Goal: Book appointment/travel/reservation

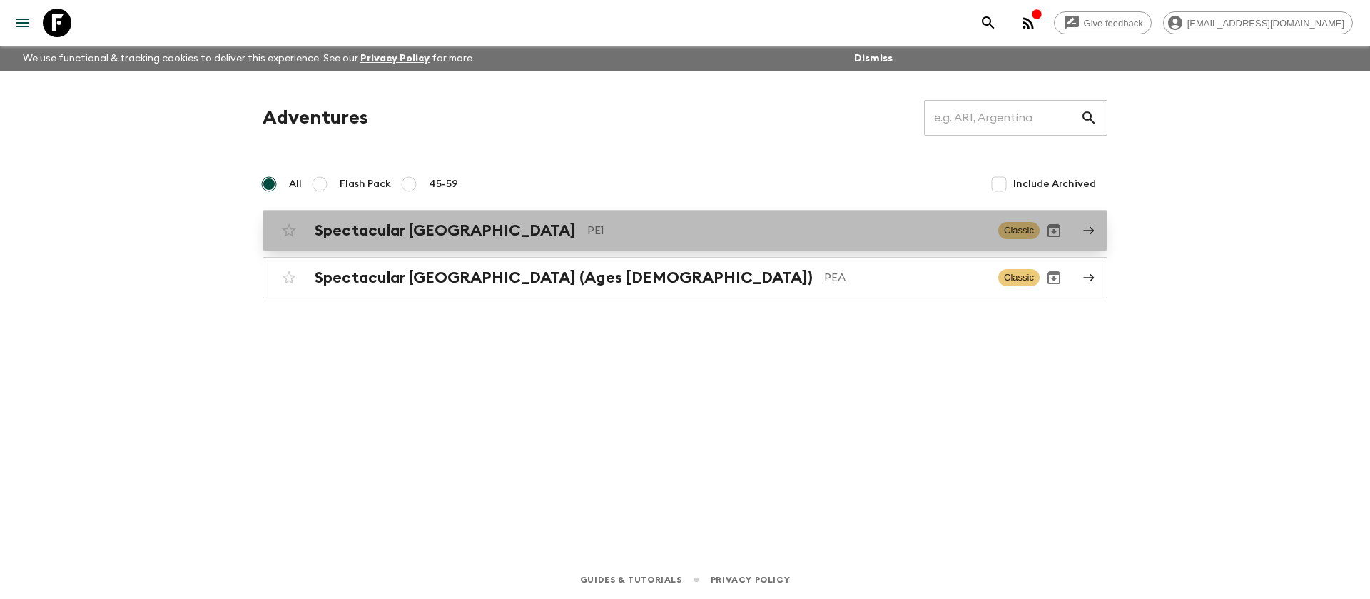
click at [400, 225] on h2 "Spectacular [GEOGRAPHIC_DATA]" at bounding box center [445, 230] width 261 height 19
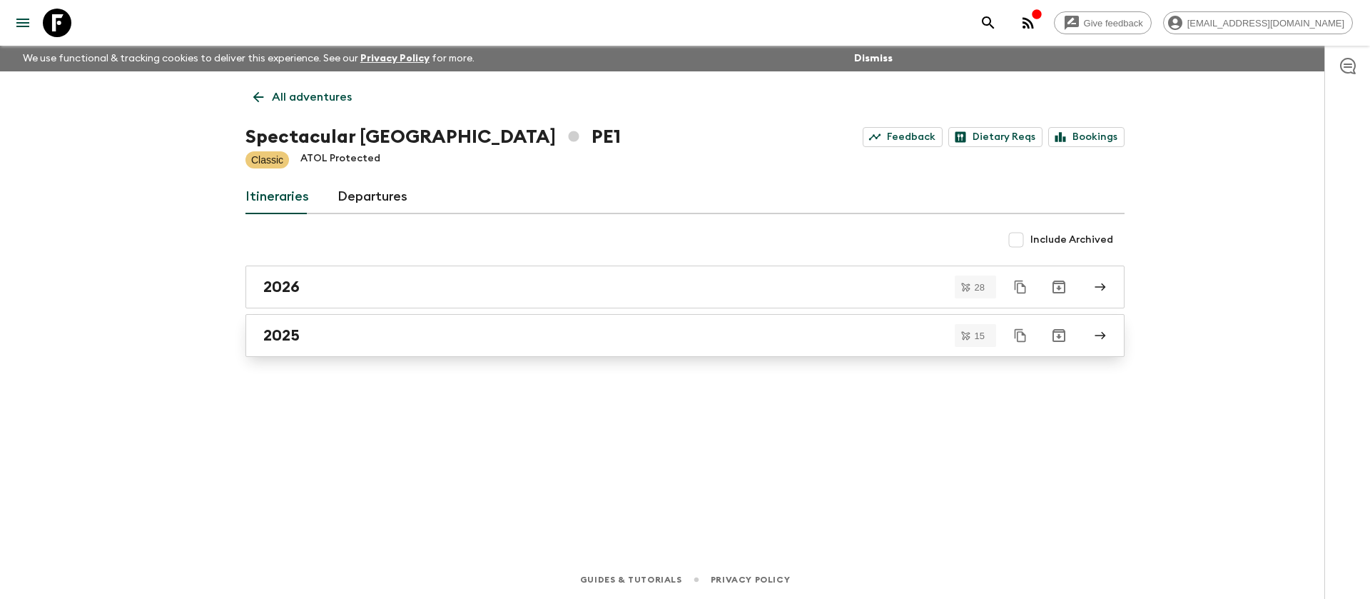
click at [317, 335] on div "2025" at bounding box center [671, 335] width 816 height 19
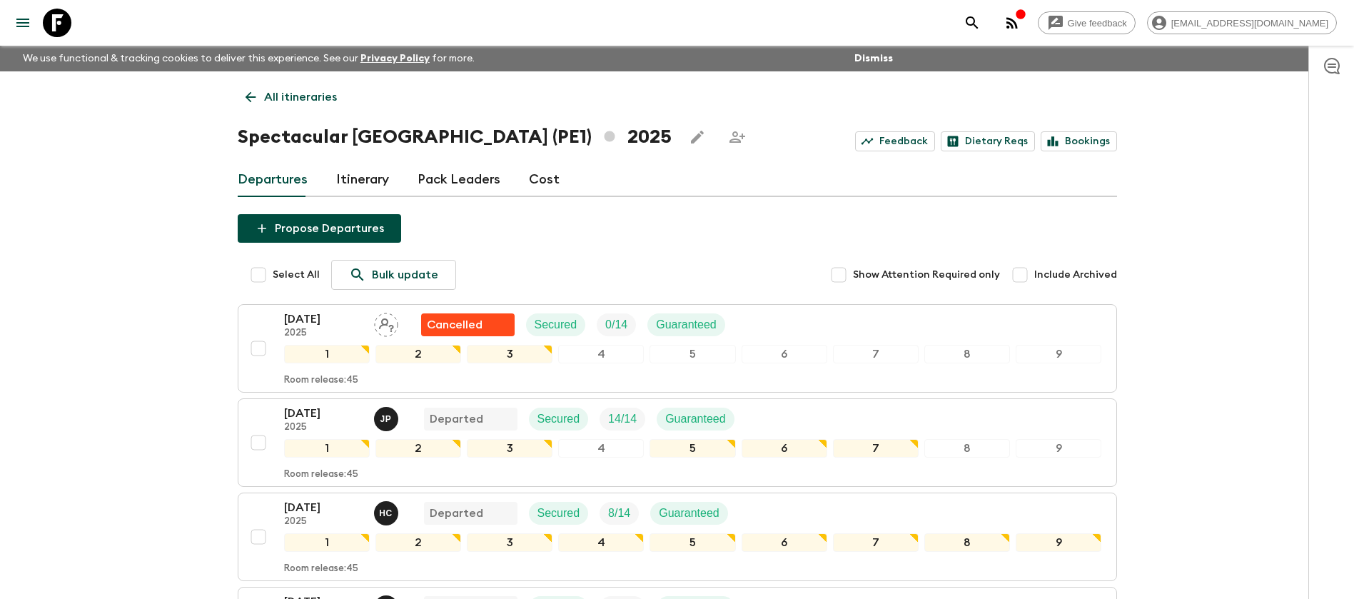
click at [301, 97] on p "All itineraries" at bounding box center [300, 96] width 73 height 17
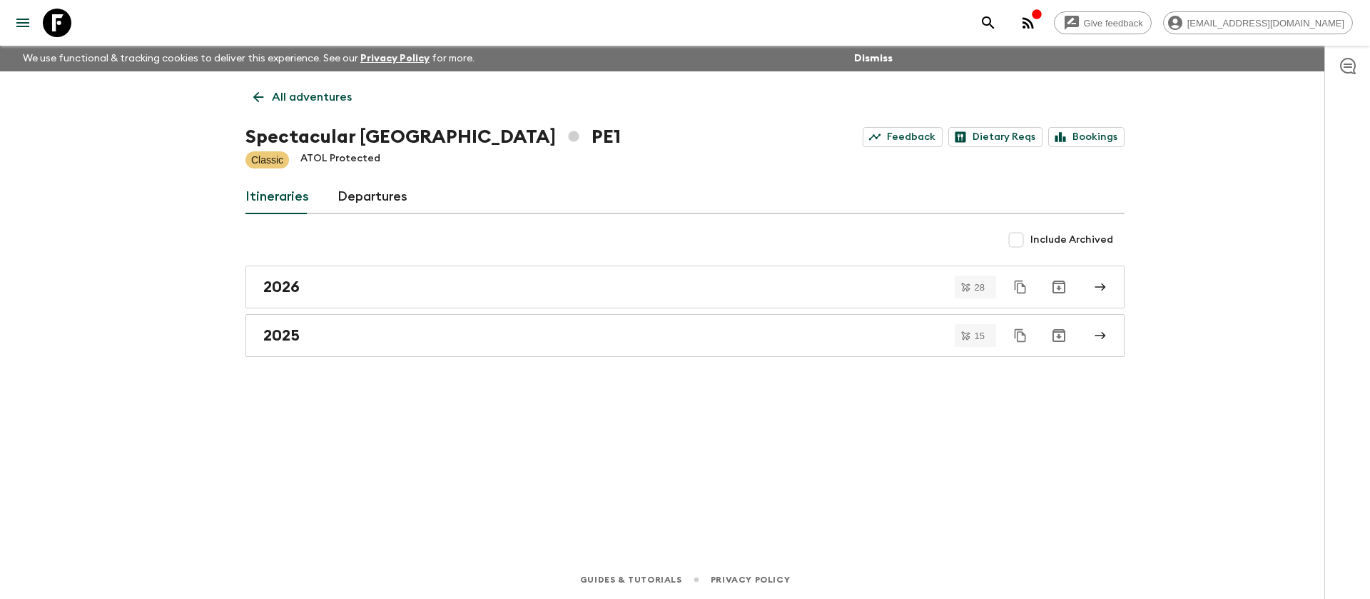
click at [303, 96] on p "All adventures" at bounding box center [312, 96] width 80 height 17
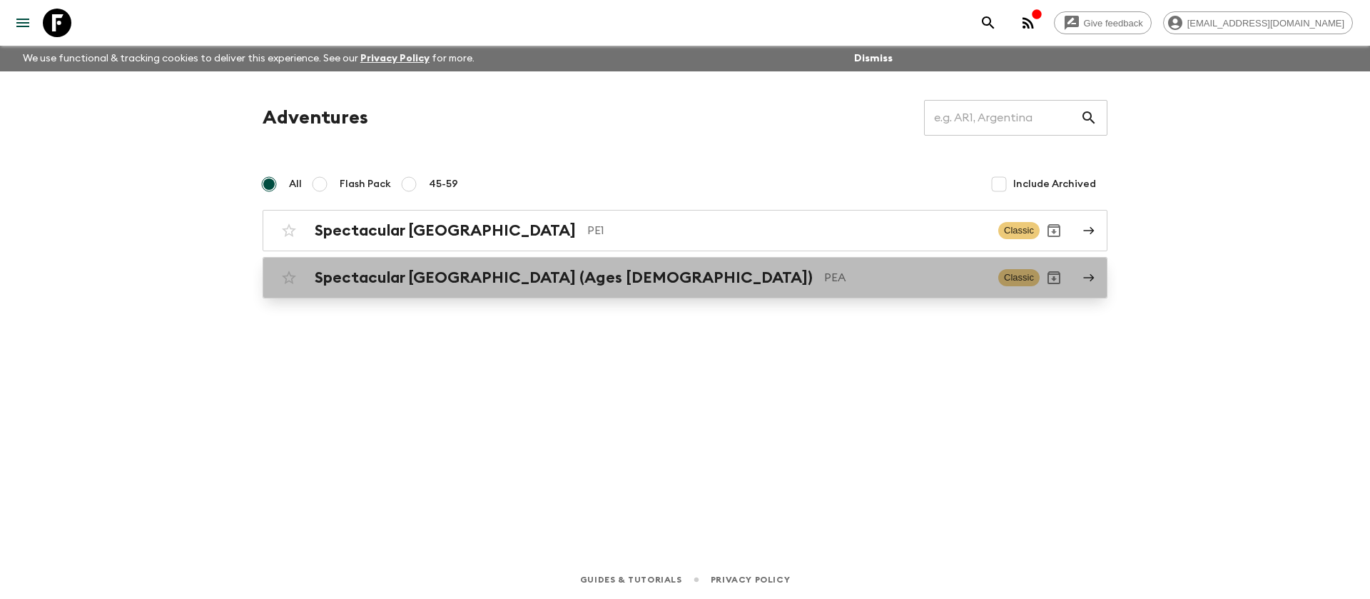
click at [331, 273] on h2 "Spectacular [GEOGRAPHIC_DATA] (Ages [DEMOGRAPHIC_DATA])" at bounding box center [564, 277] width 498 height 19
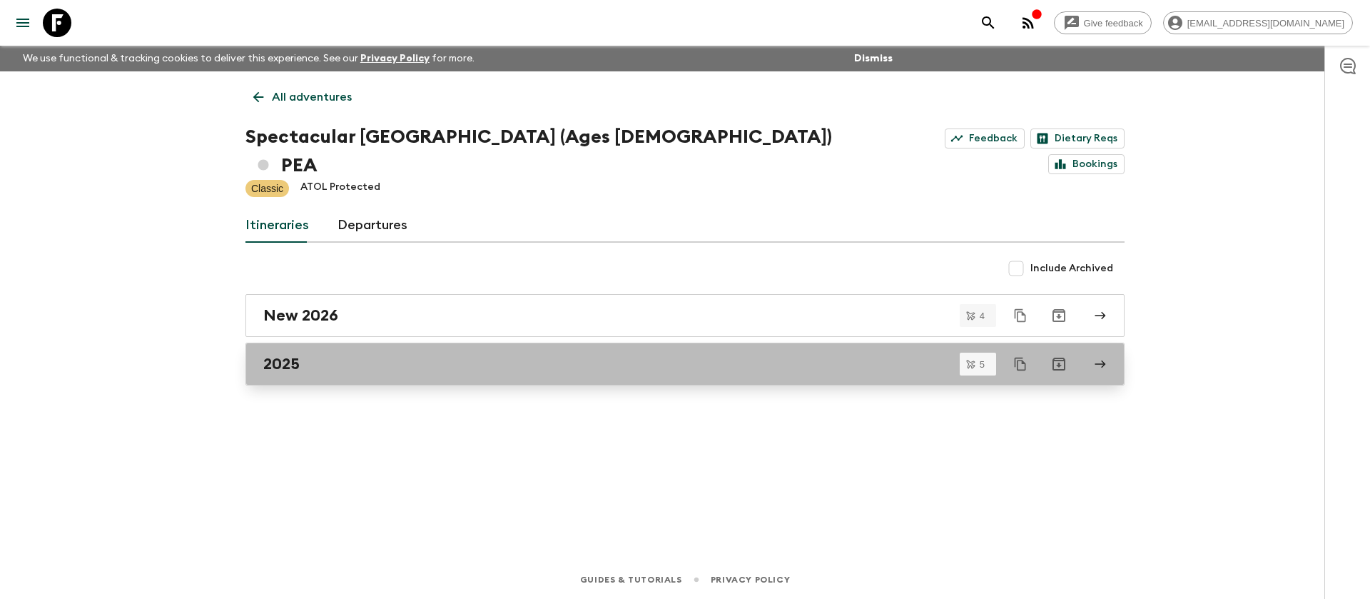
click at [309, 355] on div "2025" at bounding box center [671, 364] width 816 height 19
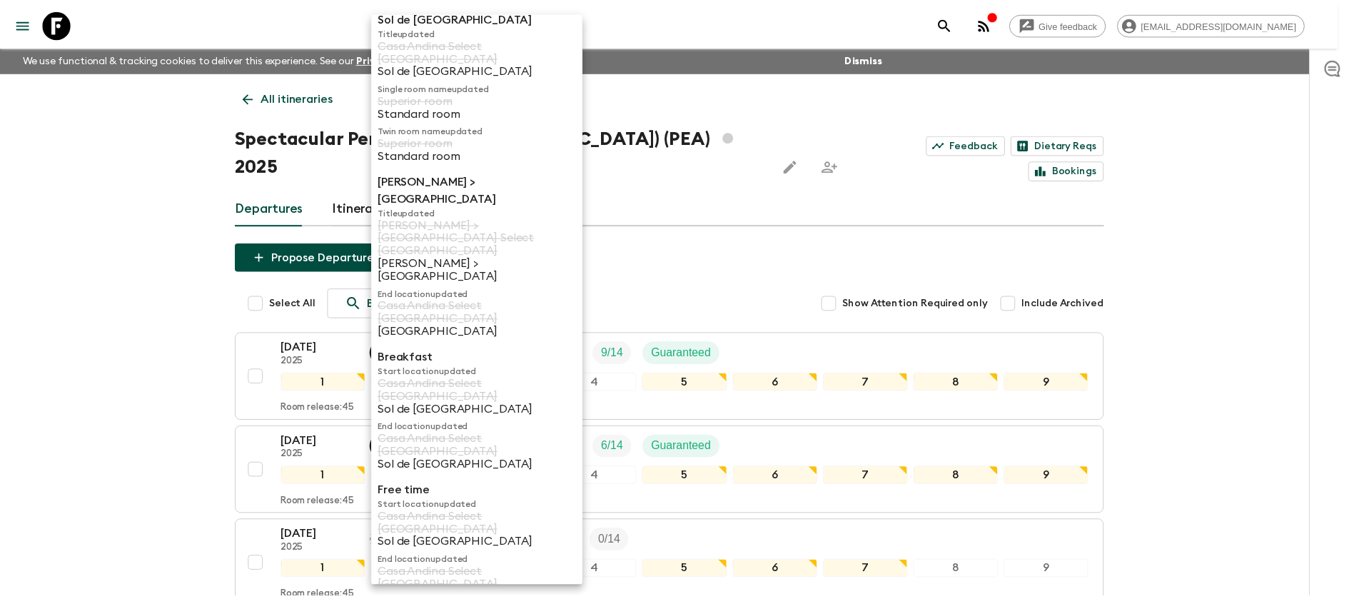
scroll to position [59, 0]
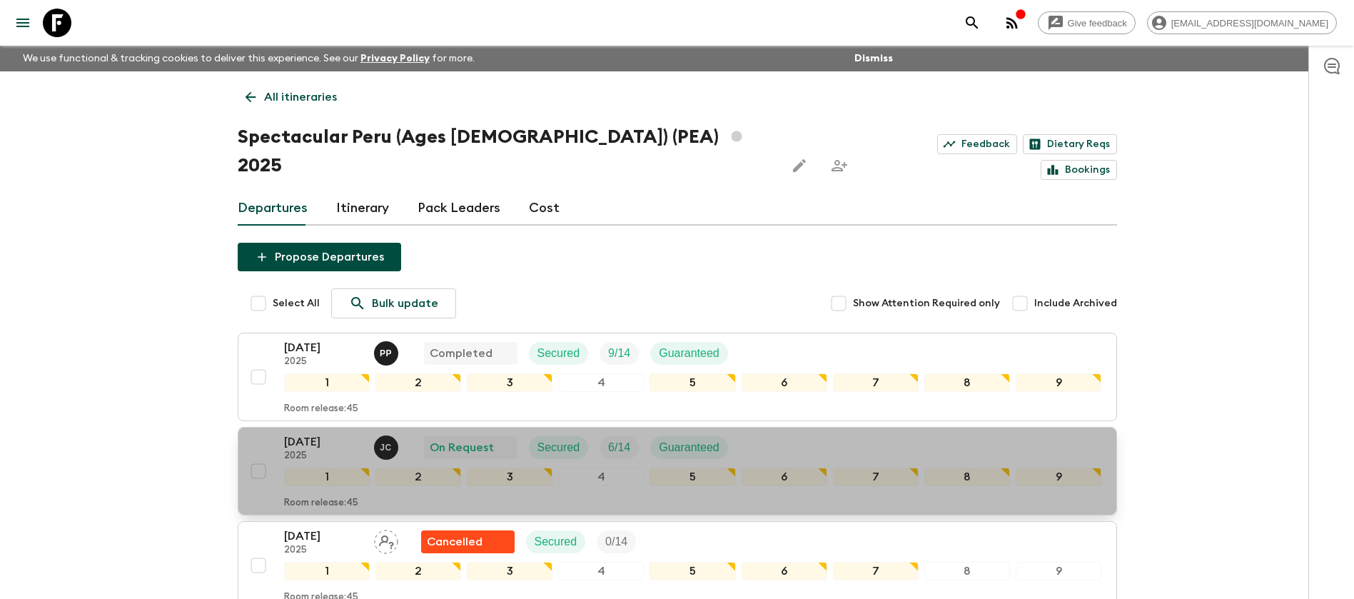
click at [893, 433] on div "[DATE] 2025 [PERSON_NAME] On Request Secured 6 / 14 Guaranteed" at bounding box center [693, 447] width 818 height 29
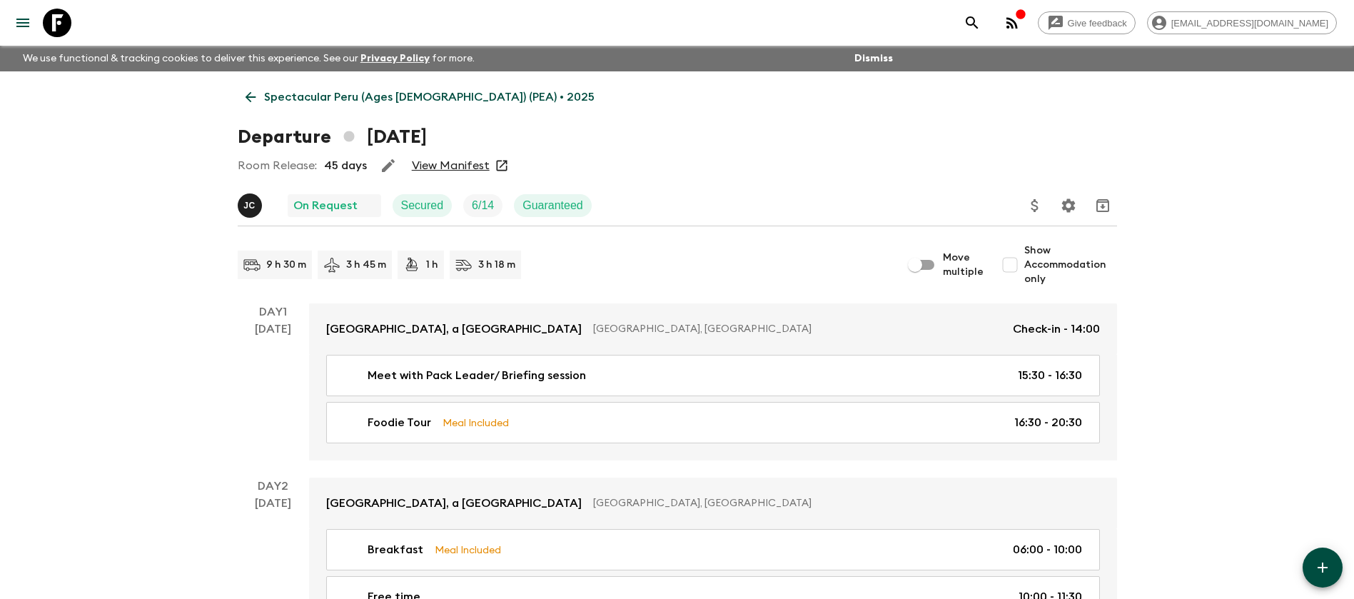
click at [430, 160] on link "View Manifest" at bounding box center [451, 165] width 78 height 14
